Goal: Transaction & Acquisition: Purchase product/service

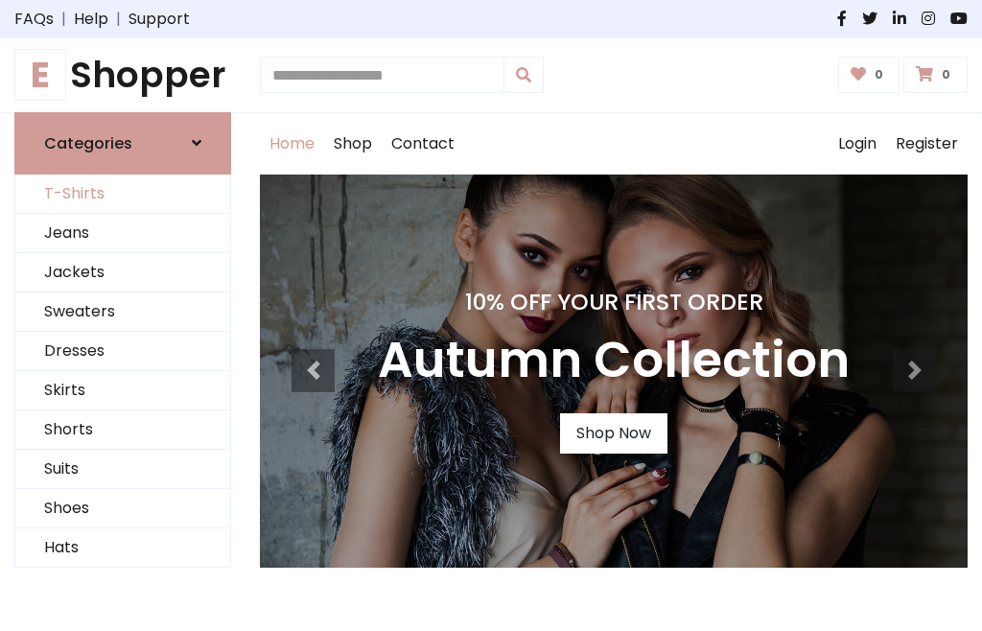
click at [123, 194] on link "T-Shirts" at bounding box center [122, 193] width 215 height 39
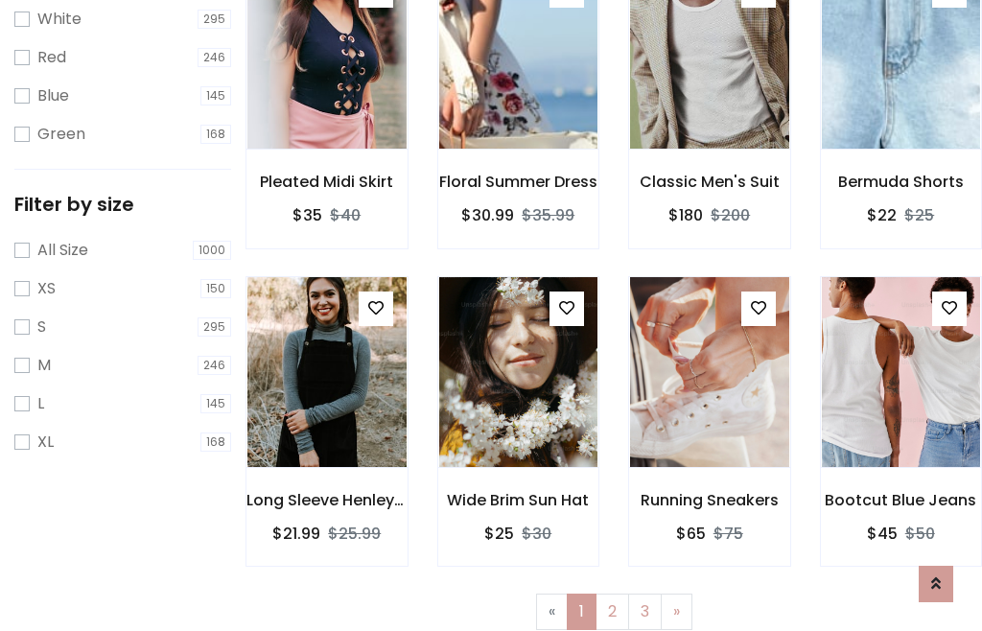
scroll to position [35, 0]
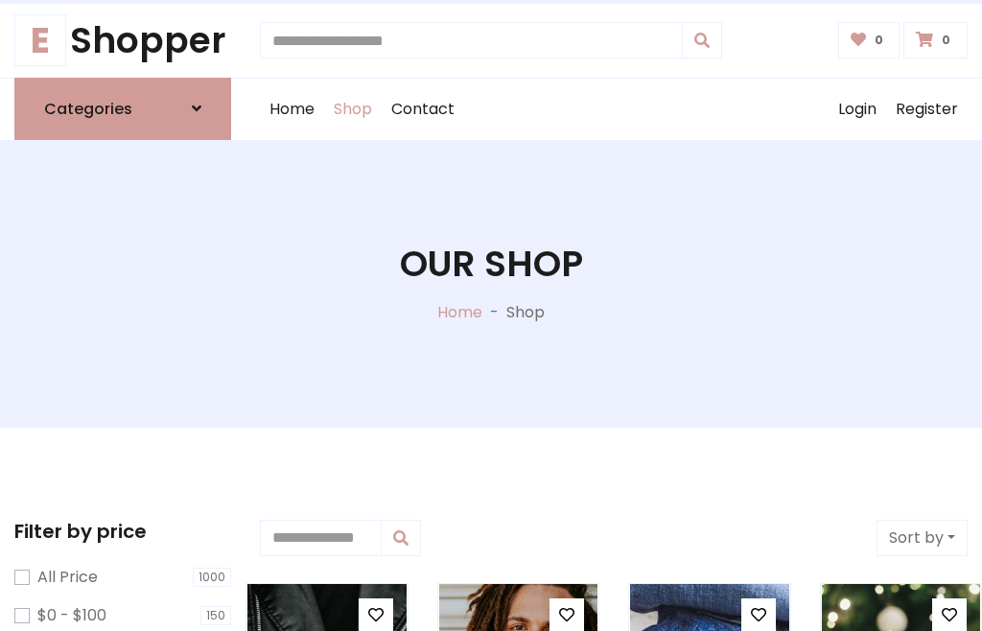
click at [491, 283] on h1 "Our Shop" at bounding box center [491, 264] width 183 height 43
click at [614, 108] on div "Home Shop Contact Log out Login Register" at bounding box center [613, 109] width 707 height 61
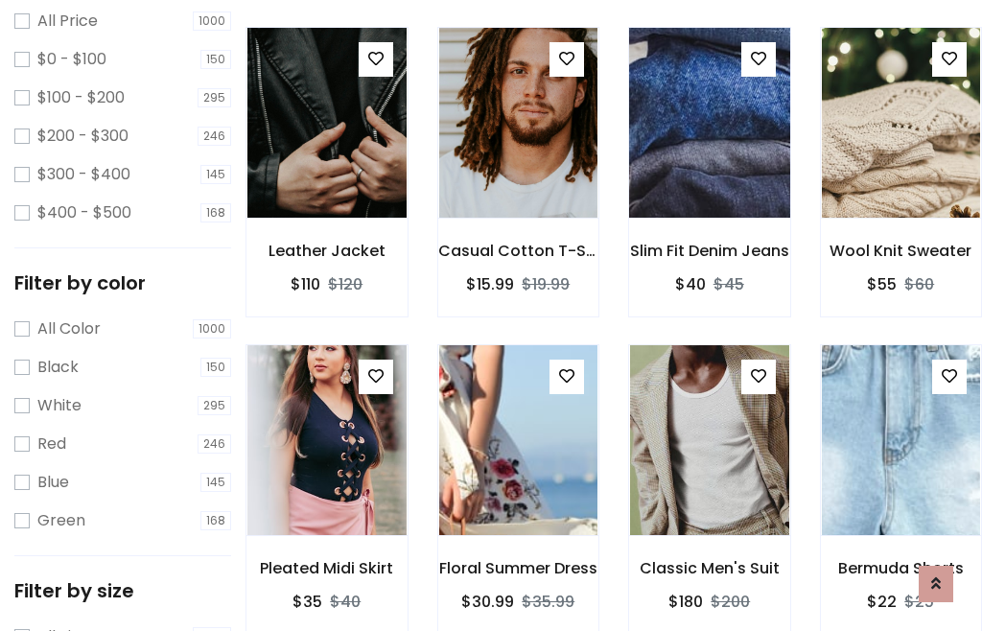
click at [708, 157] on img at bounding box center [709, 123] width 191 height 460
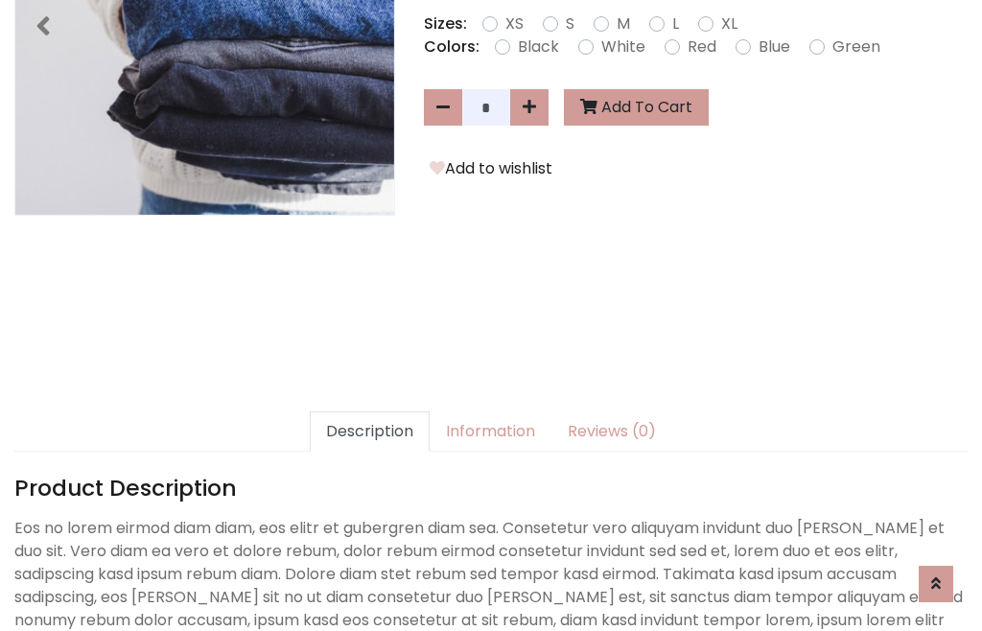
scroll to position [469, 0]
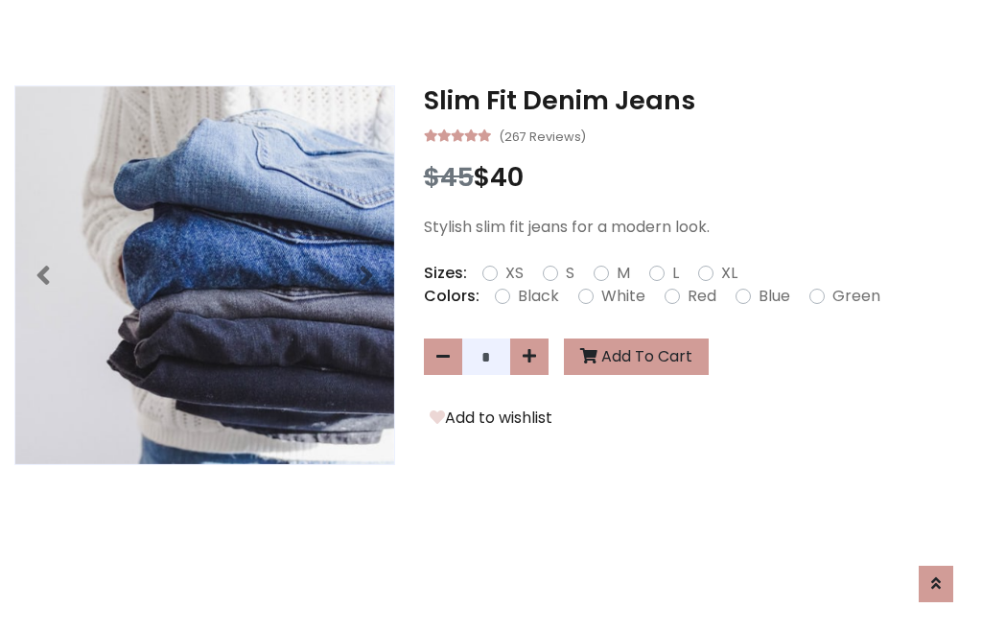
click at [695, 100] on h3 "Slim Fit Denim Jeans" at bounding box center [696, 100] width 544 height 31
